Goal: Task Accomplishment & Management: Use online tool/utility

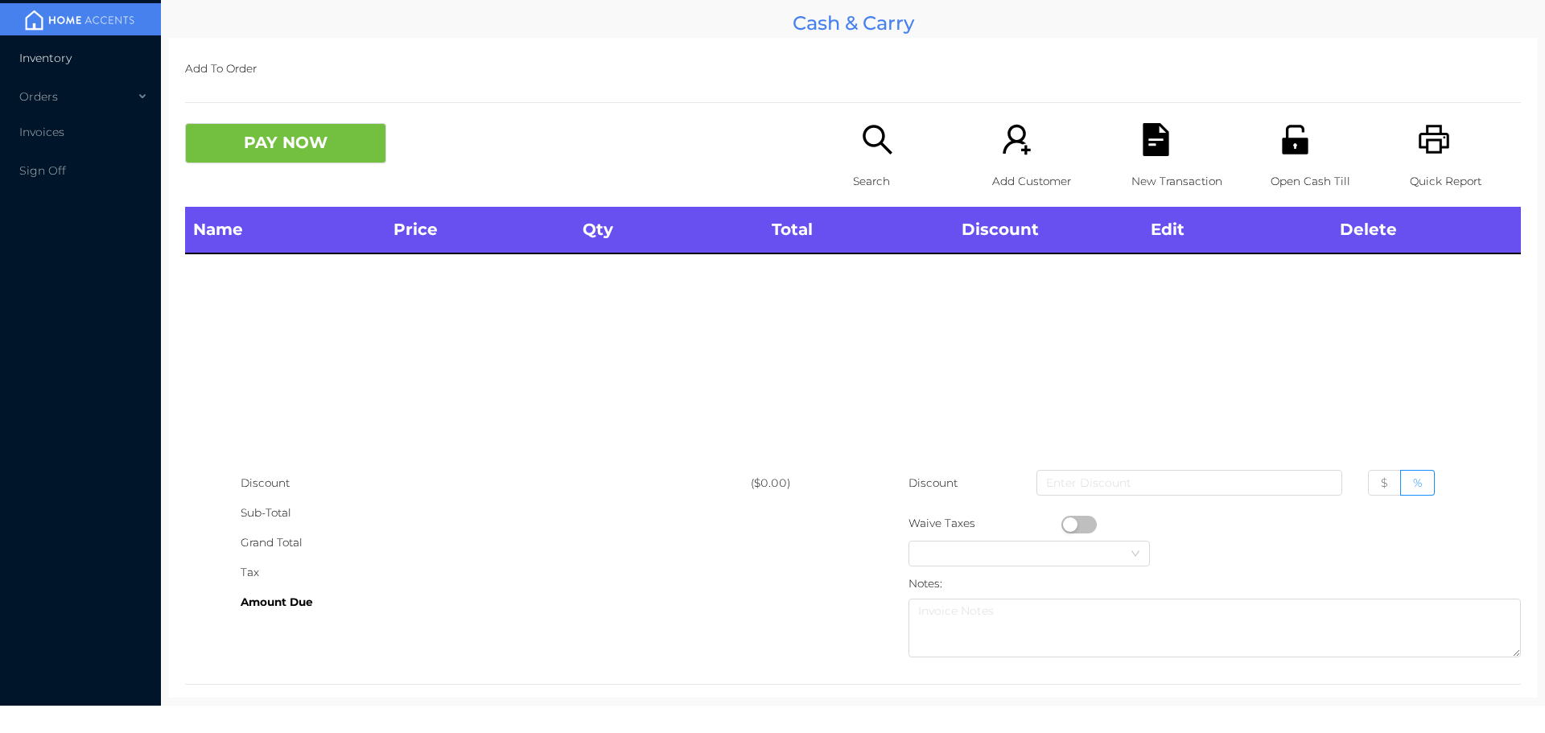
click at [60, 58] on span "Inventory" at bounding box center [45, 58] width 52 height 14
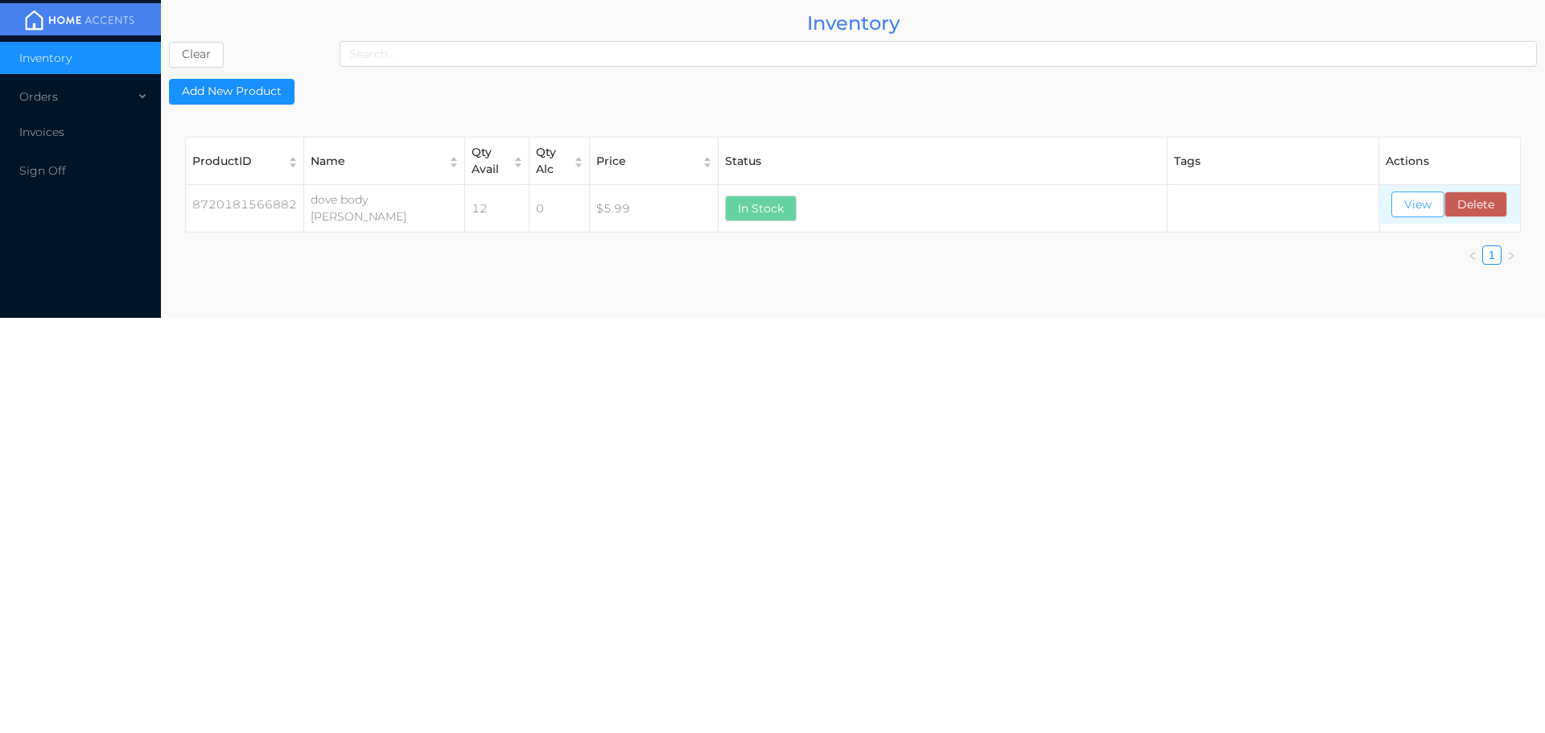
click at [1410, 200] on button "View" at bounding box center [1417, 204] width 53 height 26
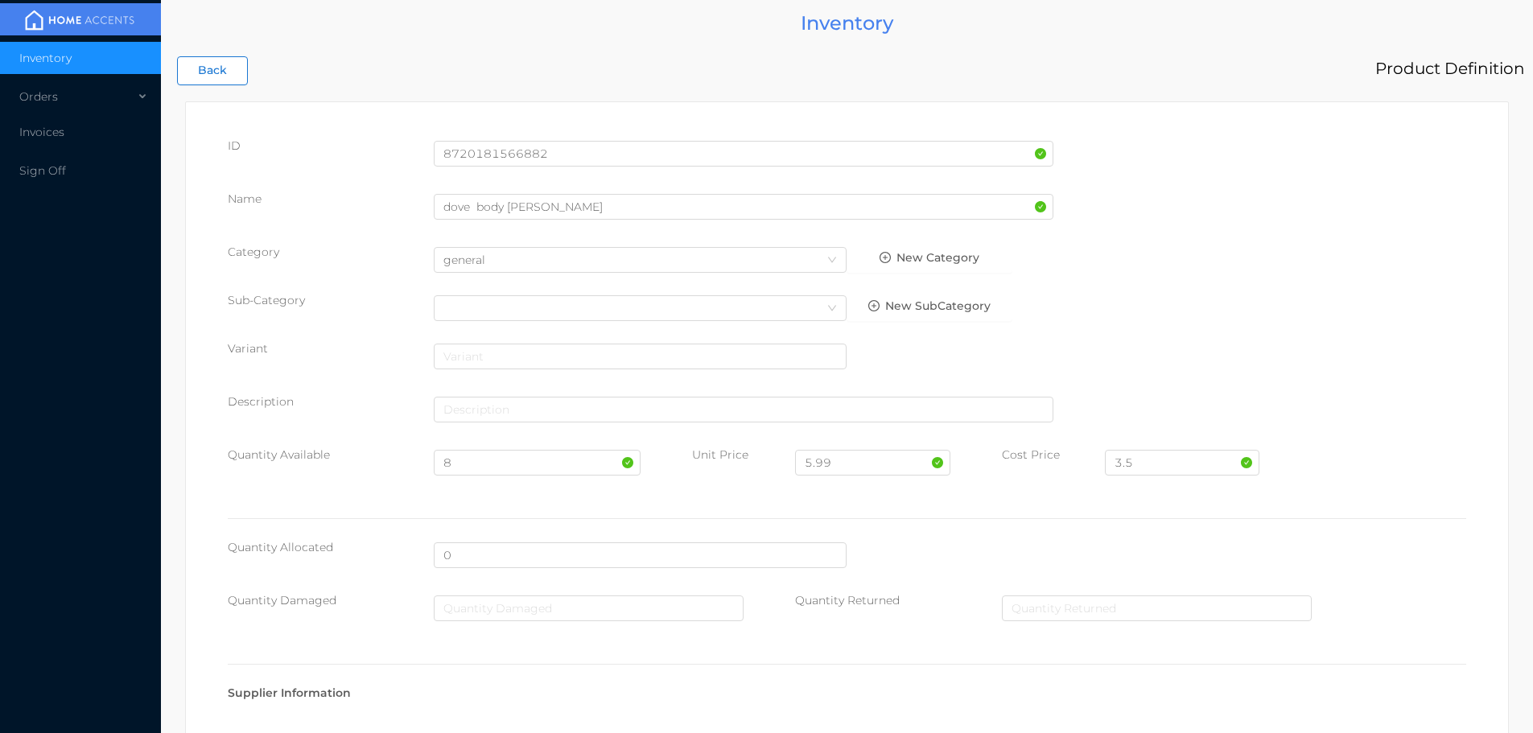
click at [225, 71] on button "Back" at bounding box center [212, 70] width 71 height 29
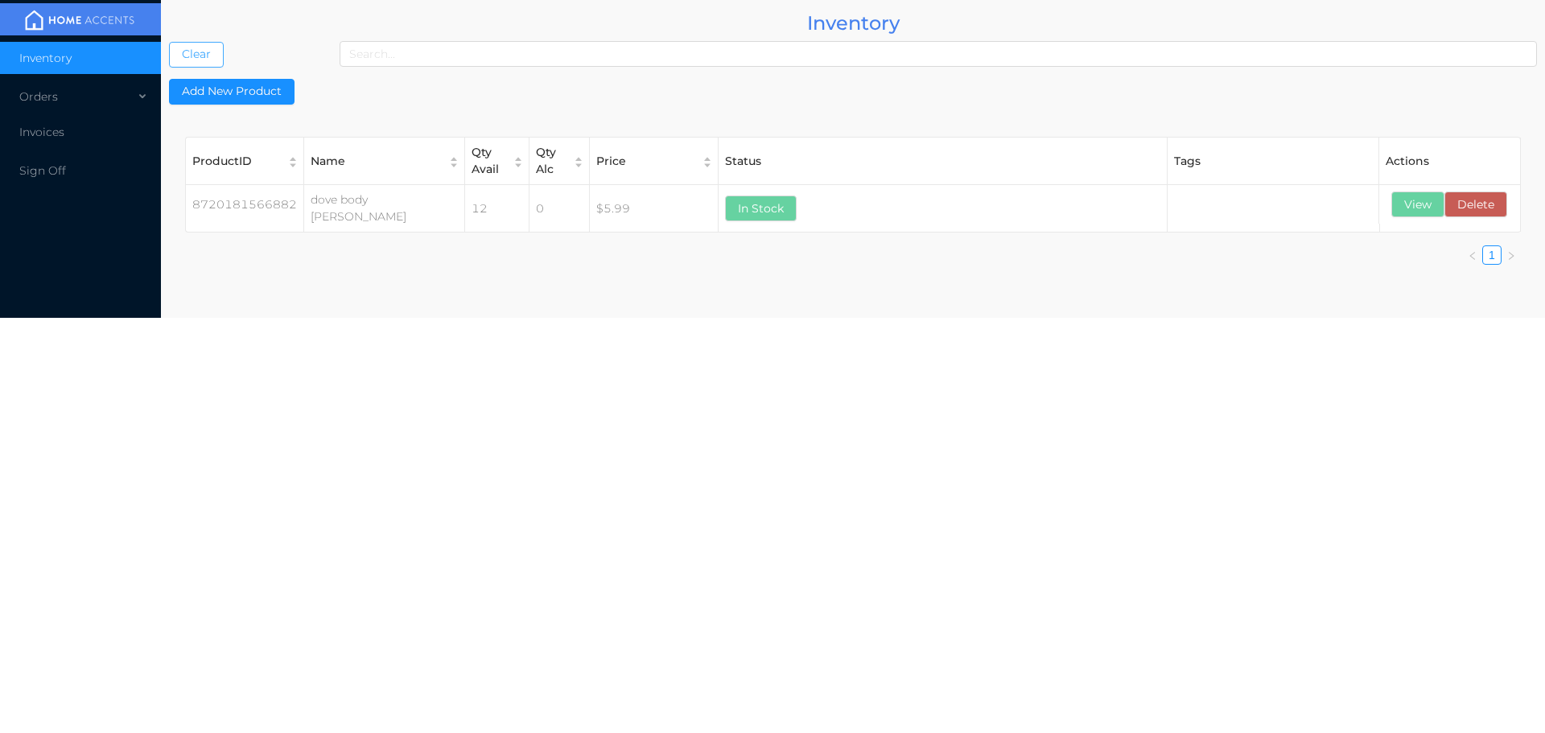
click at [191, 54] on button "Clear" at bounding box center [196, 55] width 55 height 26
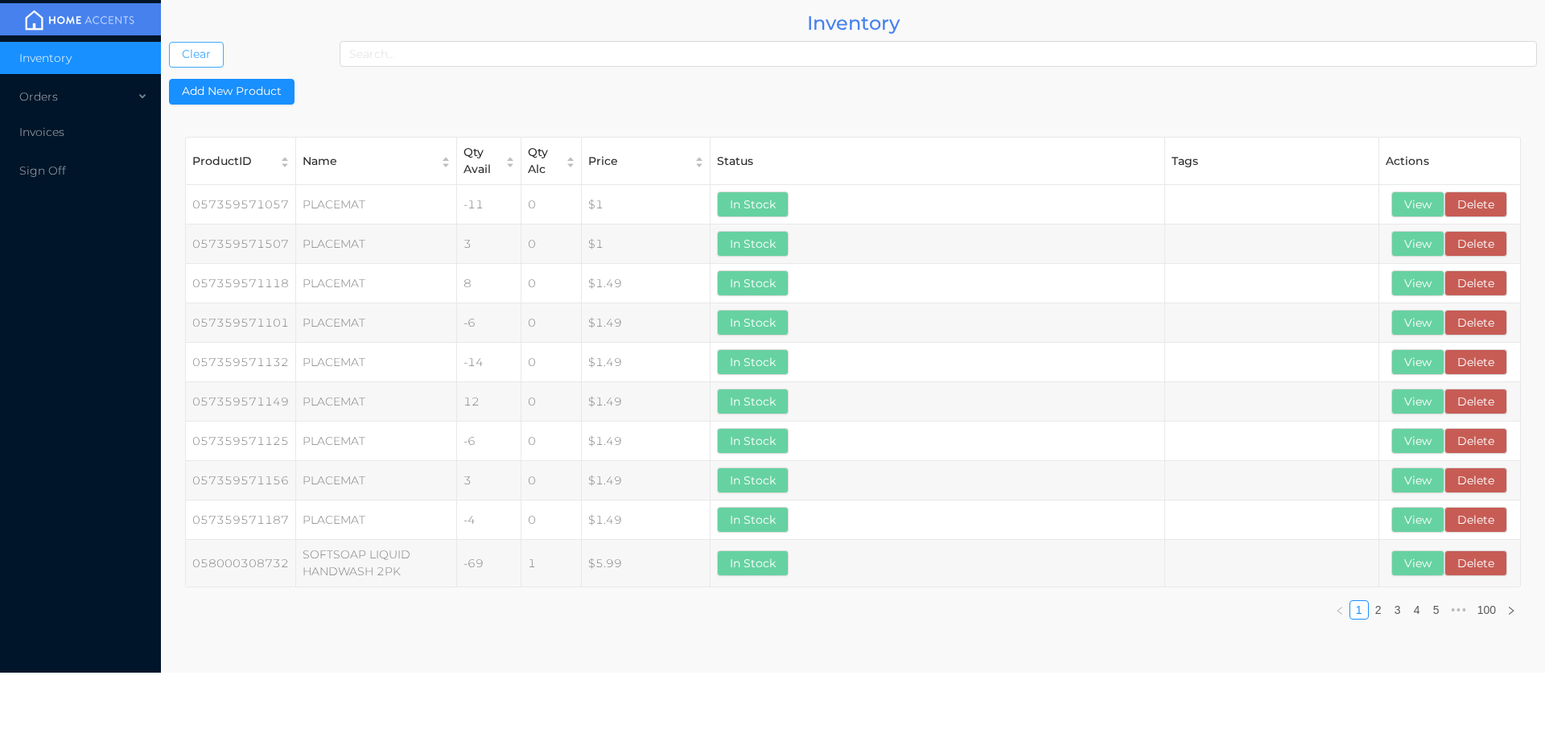
click at [169, 42] on button "Clear" at bounding box center [196, 55] width 55 height 26
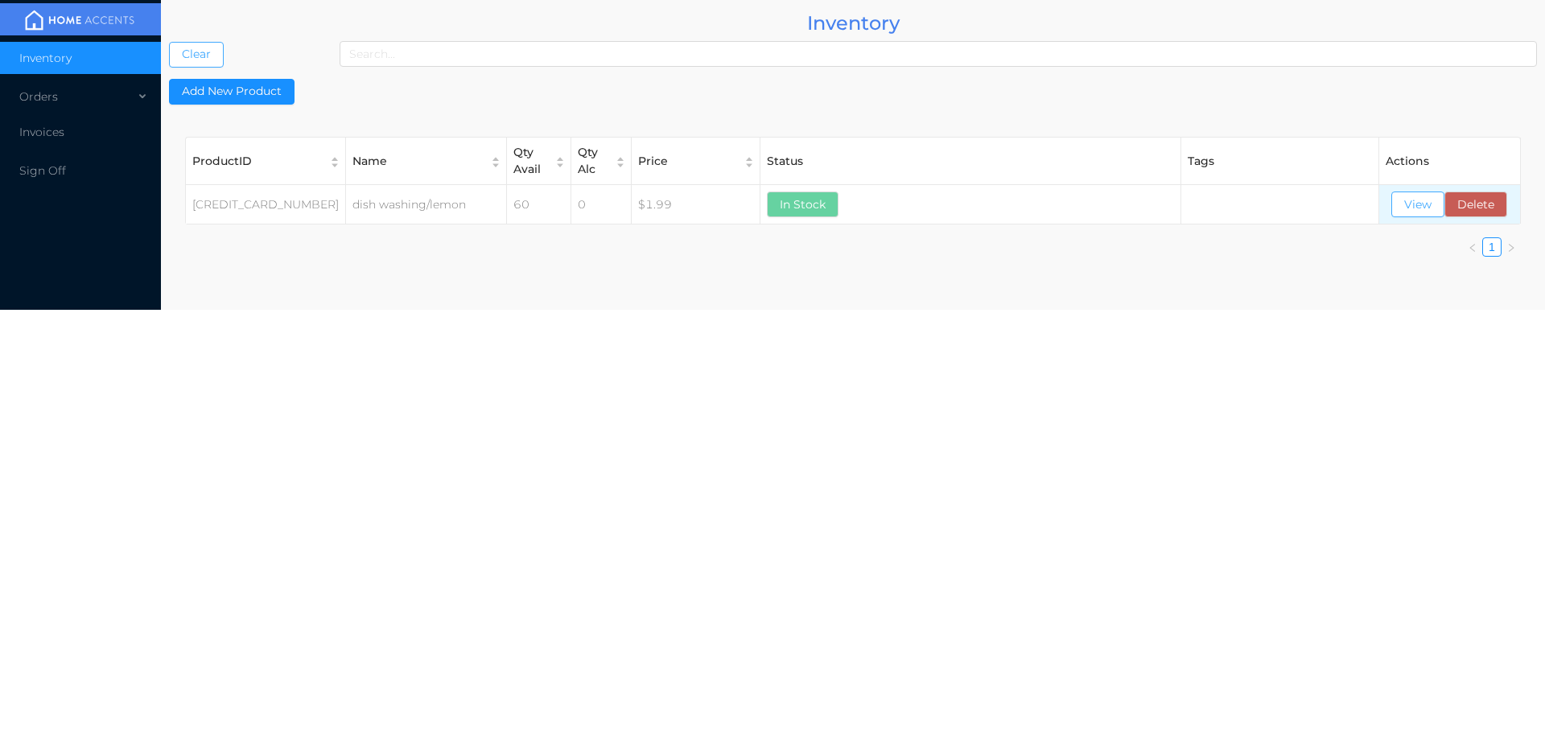
click at [1420, 204] on button "View" at bounding box center [1417, 204] width 53 height 26
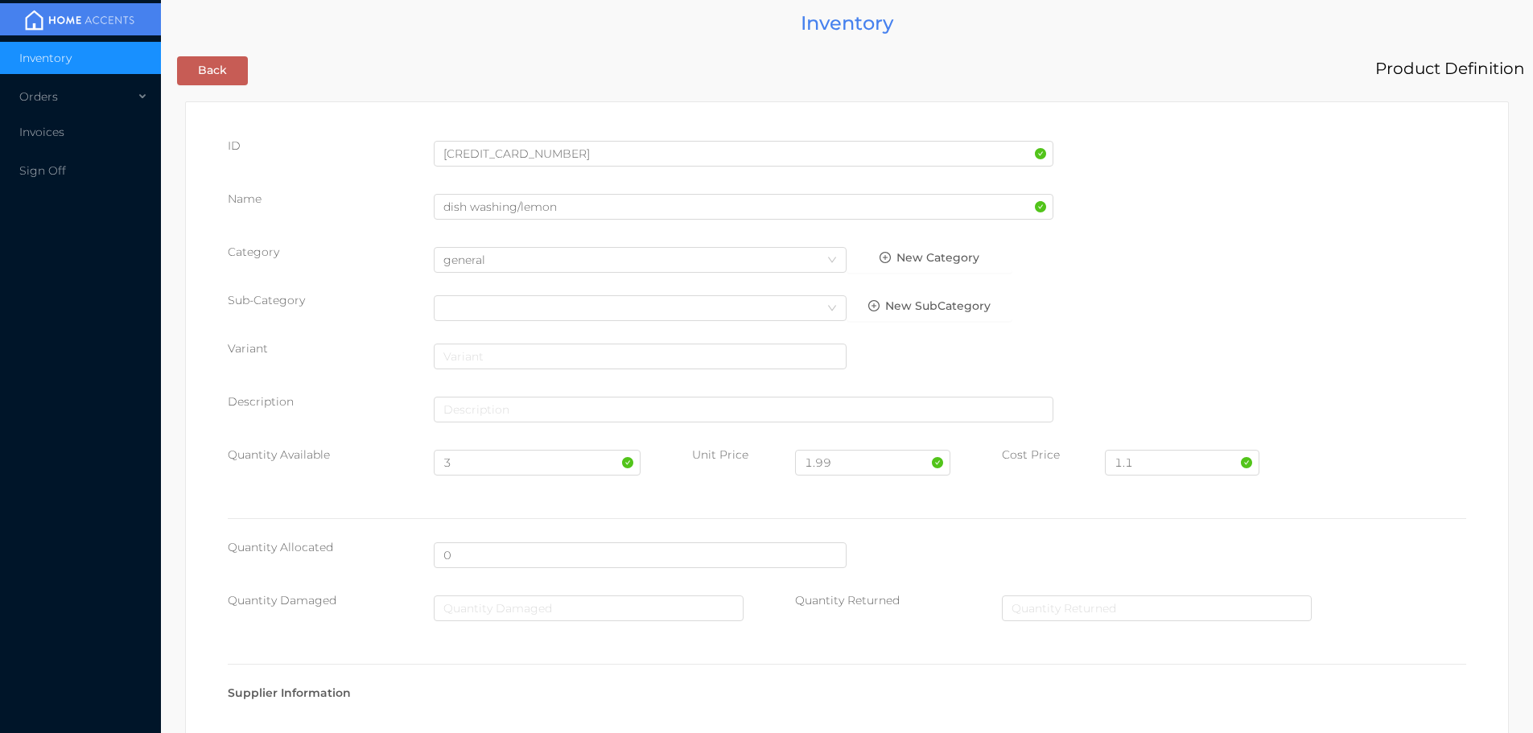
click at [120, 70] on li "Inventory" at bounding box center [80, 58] width 161 height 32
click at [142, 97] on icon at bounding box center [144, 97] width 8 height 0
click at [119, 132] on li "Cash & Carry" at bounding box center [80, 135] width 161 height 32
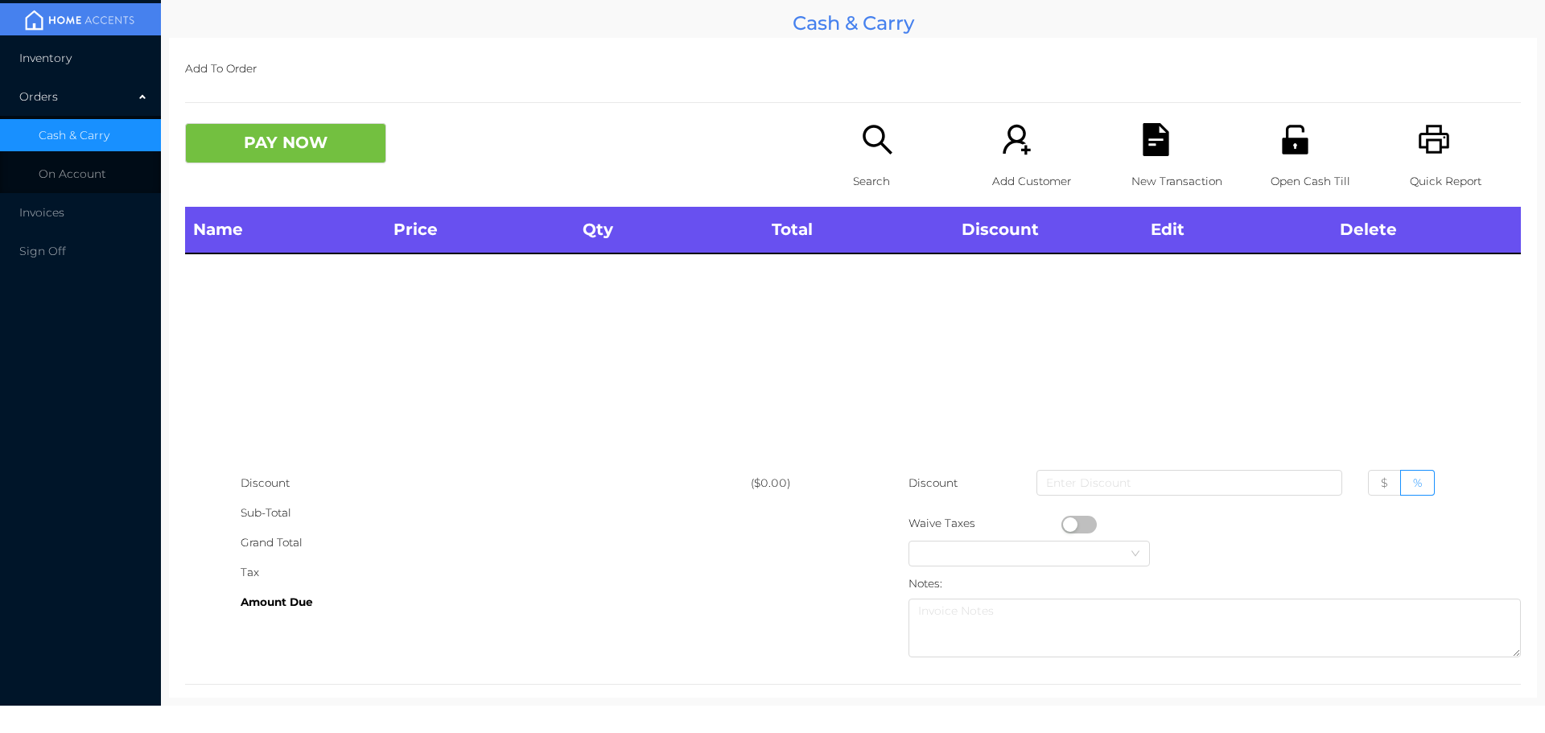
click at [131, 50] on li "Inventory" at bounding box center [80, 58] width 161 height 32
